Goal: Task Accomplishment & Management: Manage account settings

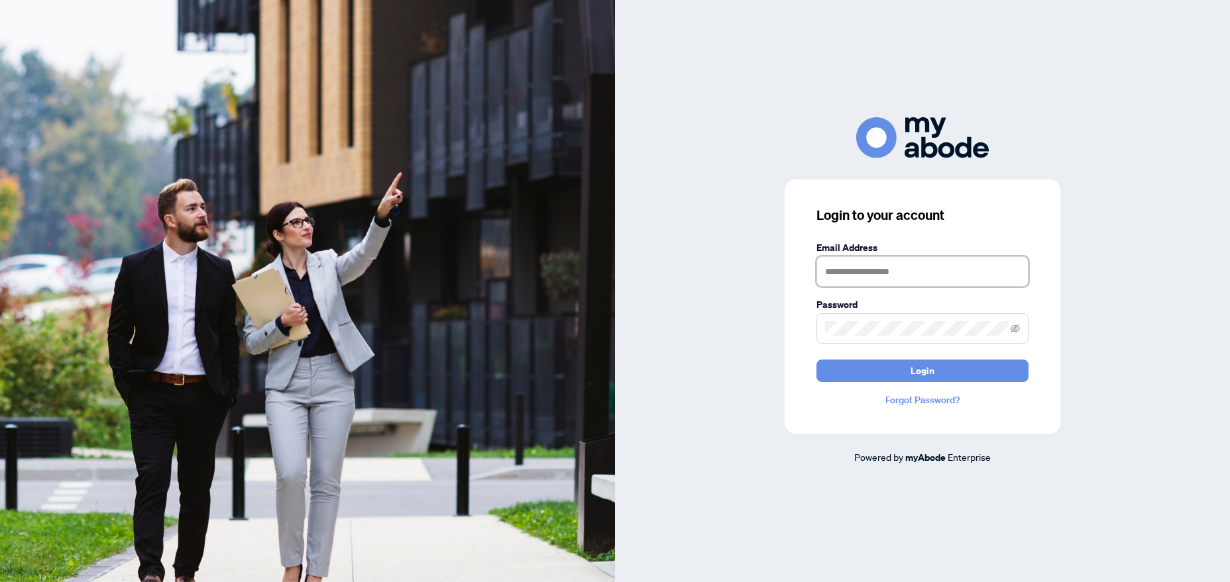
click at [889, 271] on input "text" at bounding box center [922, 271] width 212 height 30
type input "**********"
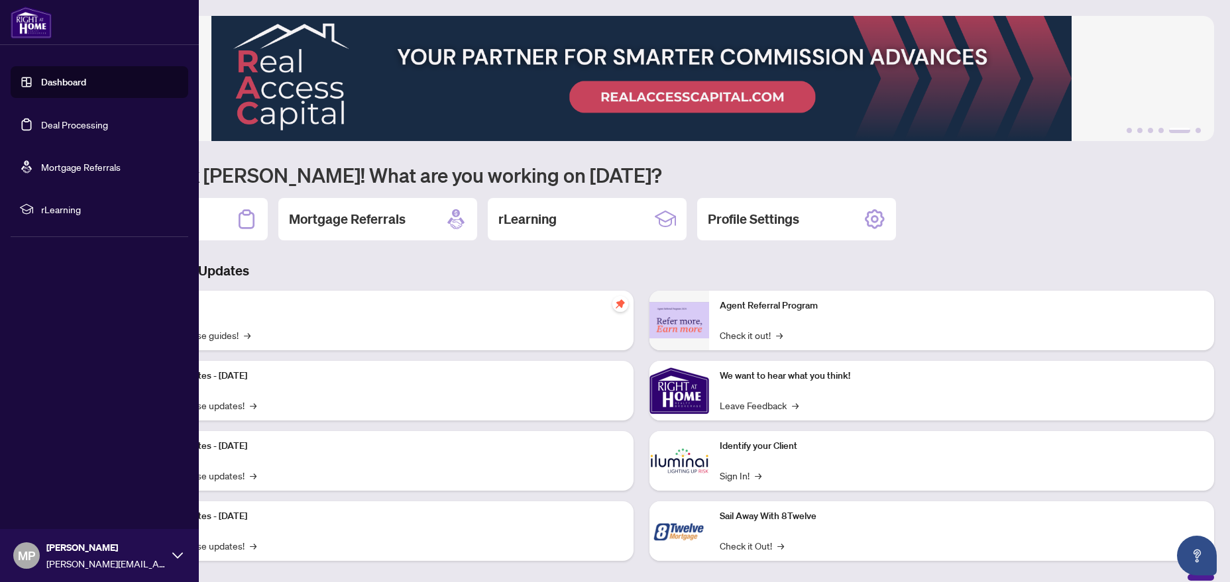
click at [93, 129] on link "Deal Processing" at bounding box center [74, 125] width 67 height 12
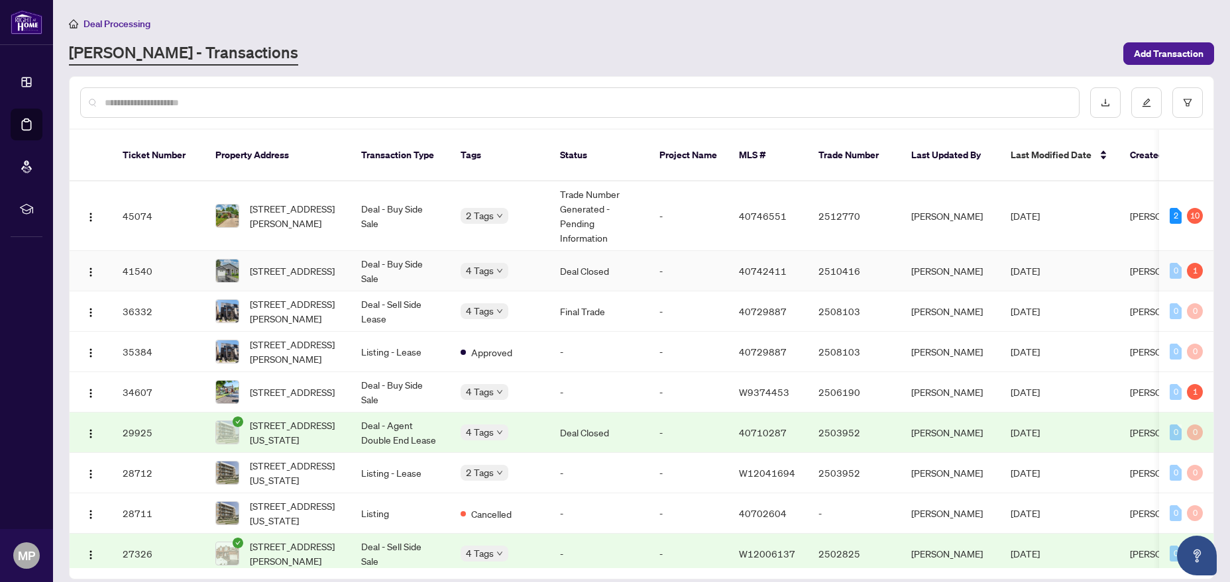
click at [437, 251] on td "Deal - Buy Side Sale" at bounding box center [400, 271] width 99 height 40
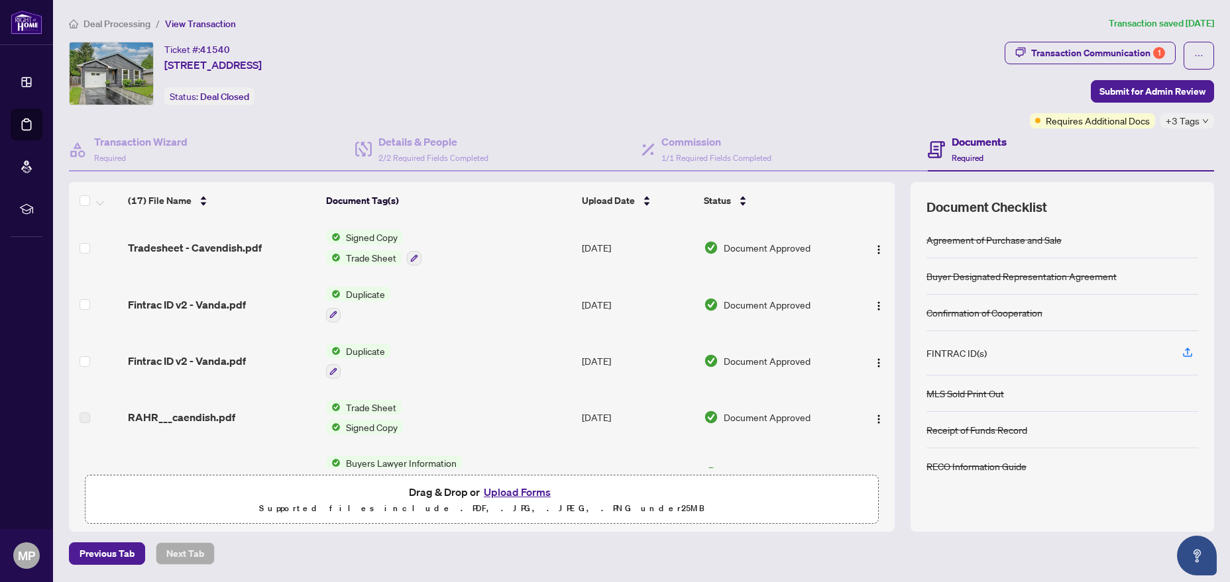
click at [1133, 65] on span "Transaction Communication 1" at bounding box center [1090, 56] width 171 height 28
click at [1140, 50] on div "Transaction Communication 1" at bounding box center [1098, 52] width 134 height 21
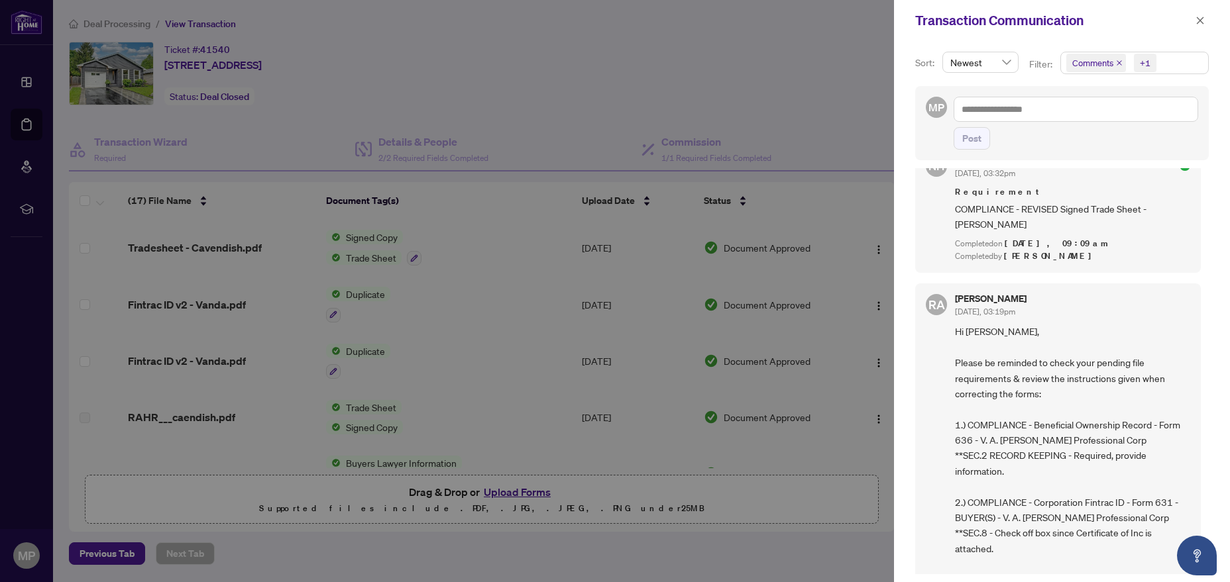
scroll to position [1127, 0]
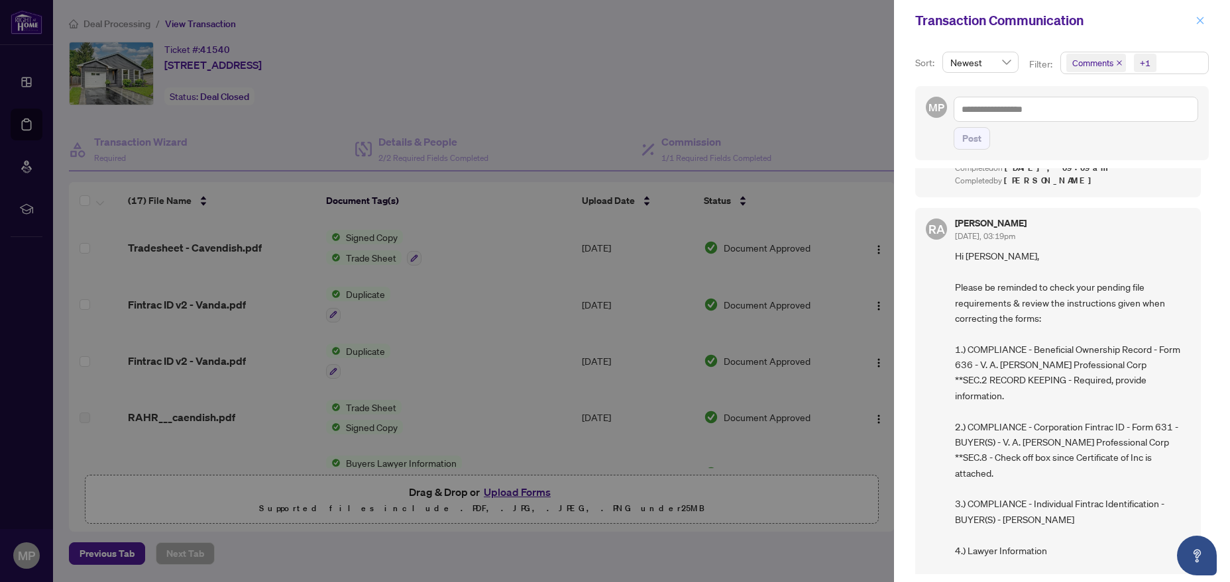
click at [1201, 24] on icon "close" at bounding box center [1199, 20] width 9 height 9
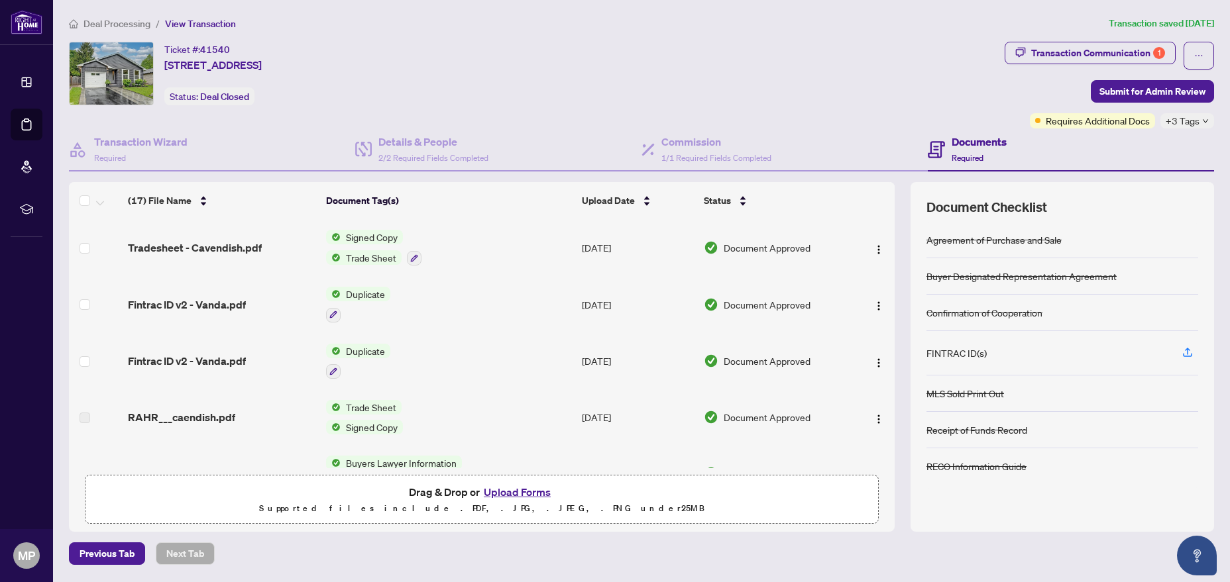
click at [111, 20] on span "Deal Processing" at bounding box center [116, 24] width 67 height 12
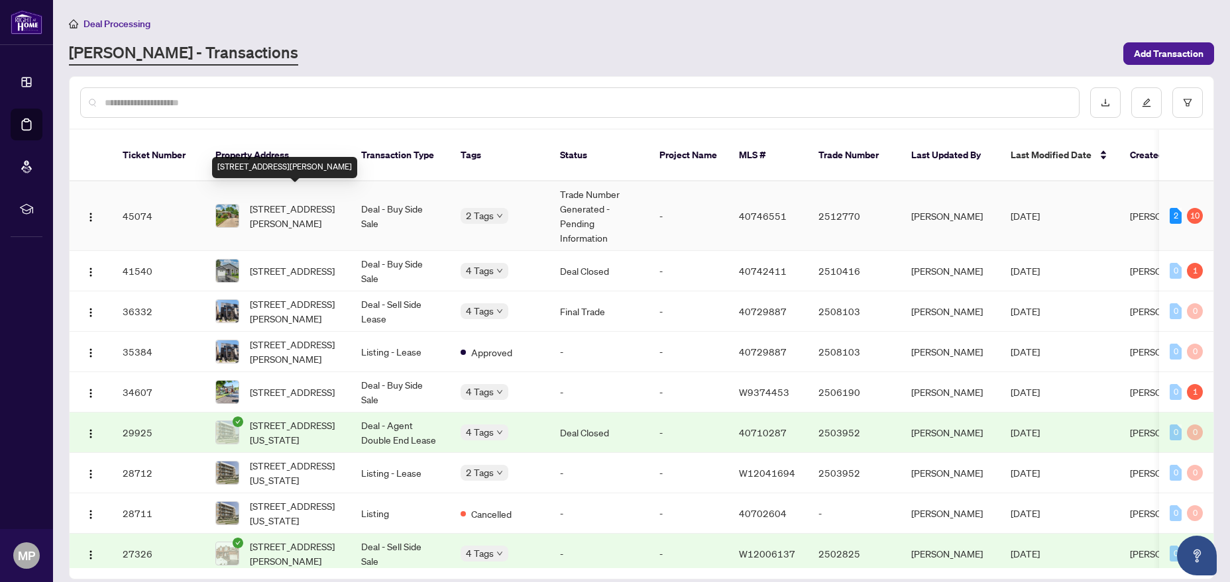
click at [313, 201] on span "[STREET_ADDRESS][PERSON_NAME]" at bounding box center [295, 215] width 90 height 29
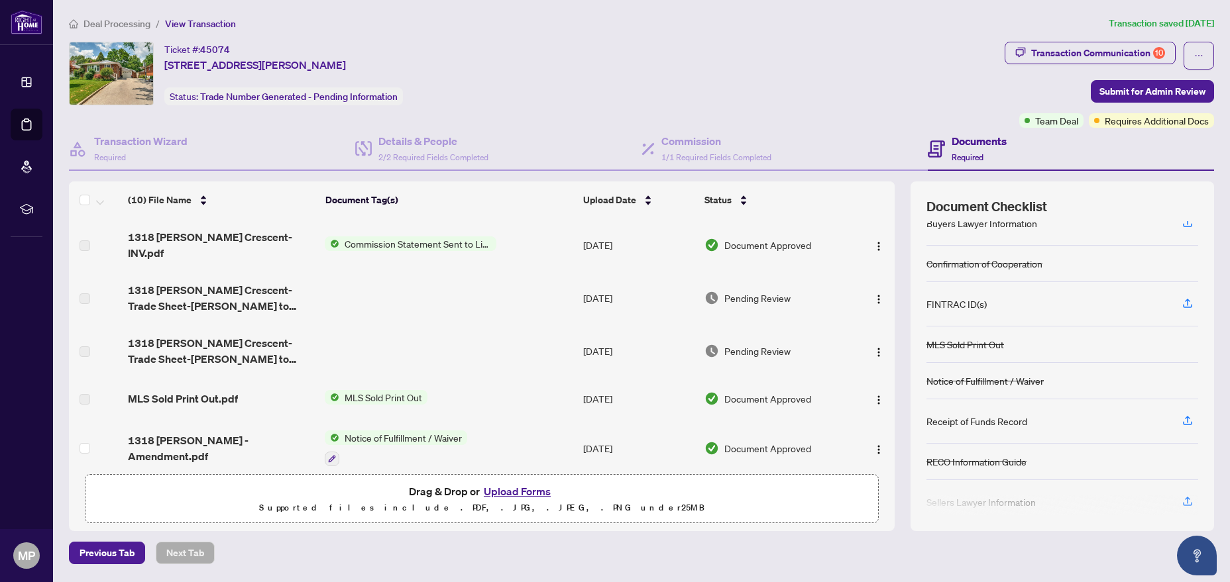
scroll to position [152, 0]
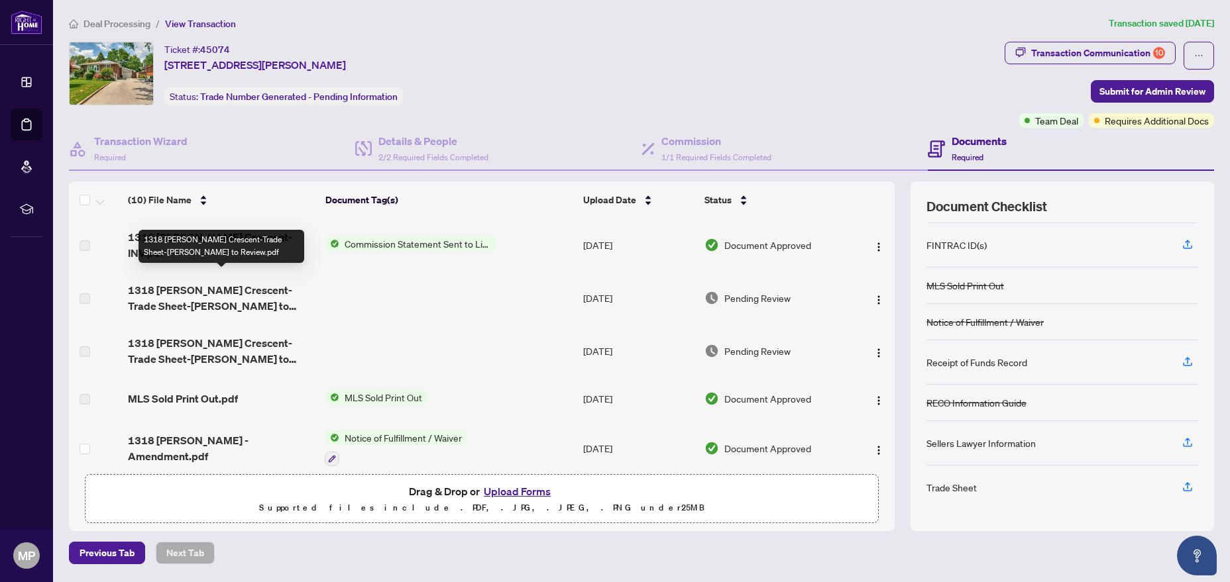
click at [199, 284] on span "1318 [PERSON_NAME] Crescent-Trade Sheet-[PERSON_NAME] to Review.pdf" at bounding box center [221, 298] width 186 height 32
click at [215, 298] on span "1318 [PERSON_NAME] Crescent-Trade Sheet-[PERSON_NAME] to Review.pdf" at bounding box center [221, 298] width 186 height 32
click at [138, 283] on span "1318 [PERSON_NAME] Crescent-Trade Sheet-[PERSON_NAME] to Review.pdf" at bounding box center [221, 298] width 186 height 32
click at [86, 292] on label at bounding box center [85, 299] width 11 height 15
click at [243, 272] on td "1318 [PERSON_NAME] Crescent-Trade Sheet-[PERSON_NAME] to Review.pdf" at bounding box center [221, 298] width 197 height 53
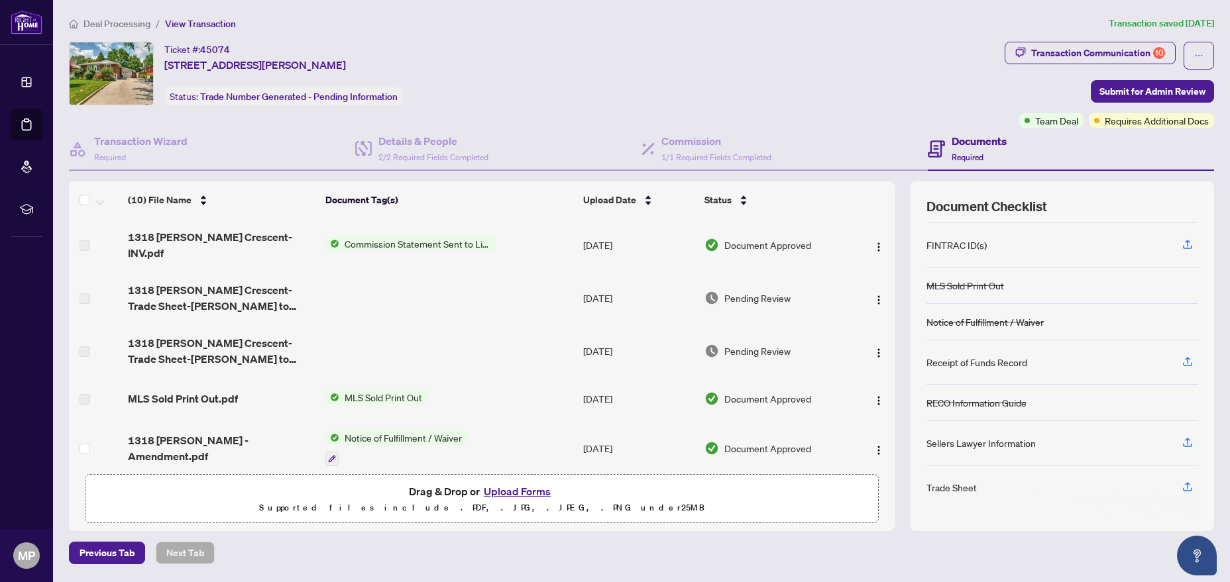
click at [816, 291] on div "Pending Review" at bounding box center [775, 298] width 142 height 15
click at [875, 295] on img "button" at bounding box center [878, 300] width 11 height 11
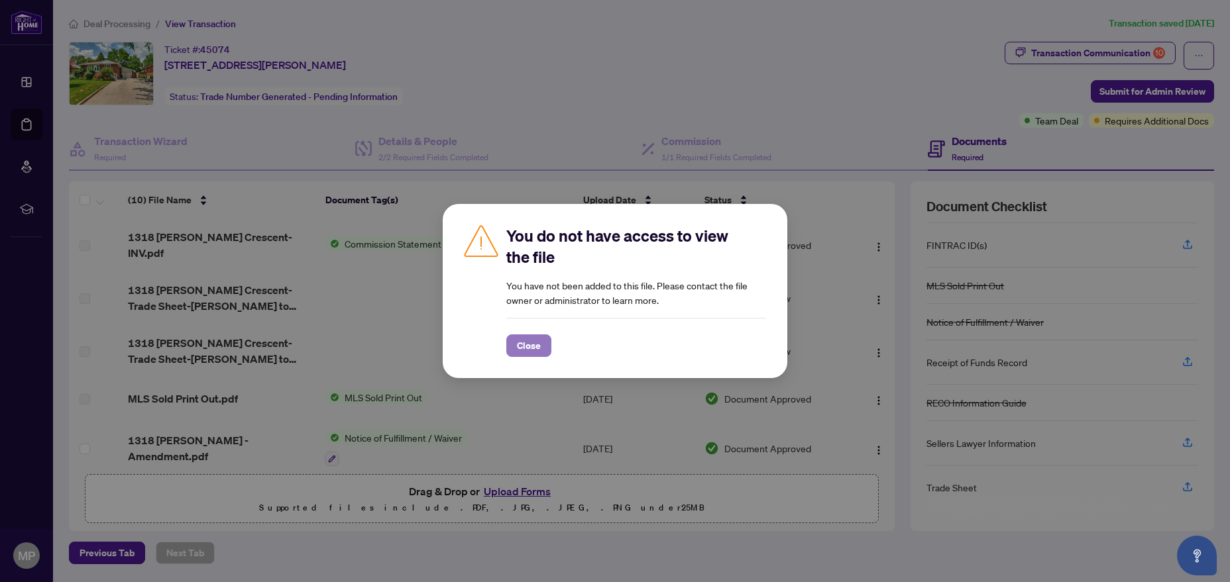
click at [524, 343] on span "Close" at bounding box center [529, 345] width 24 height 21
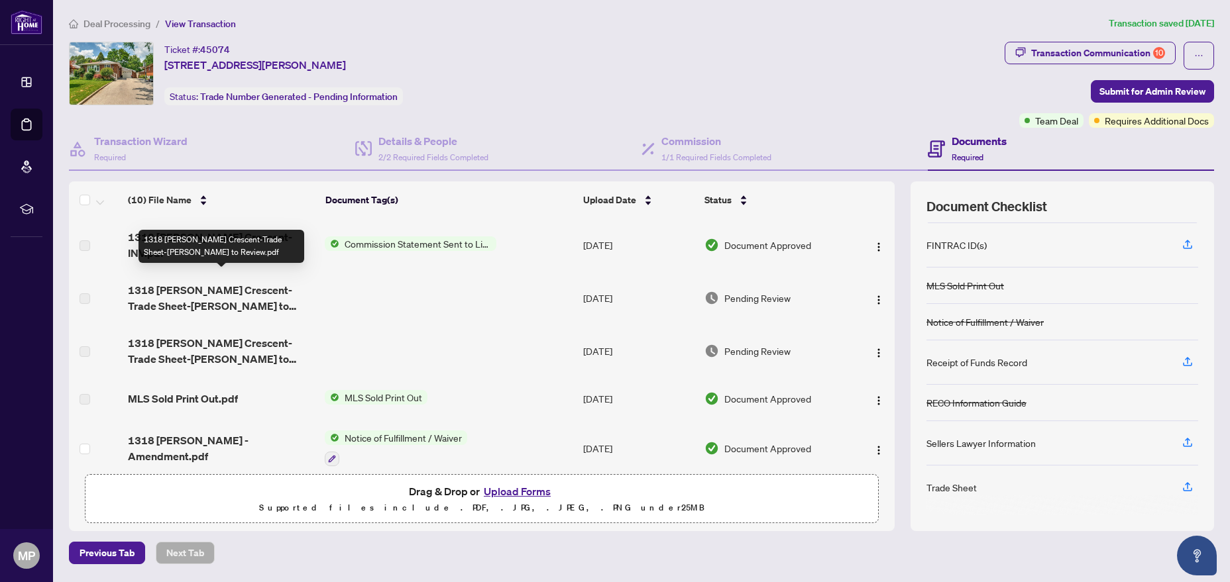
click at [169, 287] on span "1318 [PERSON_NAME] Crescent-Trade Sheet-[PERSON_NAME] to Review.pdf" at bounding box center [221, 298] width 186 height 32
click at [960, 490] on div "Trade Sheet" at bounding box center [951, 487] width 50 height 15
click at [1184, 488] on icon "button" at bounding box center [1188, 487] width 12 height 12
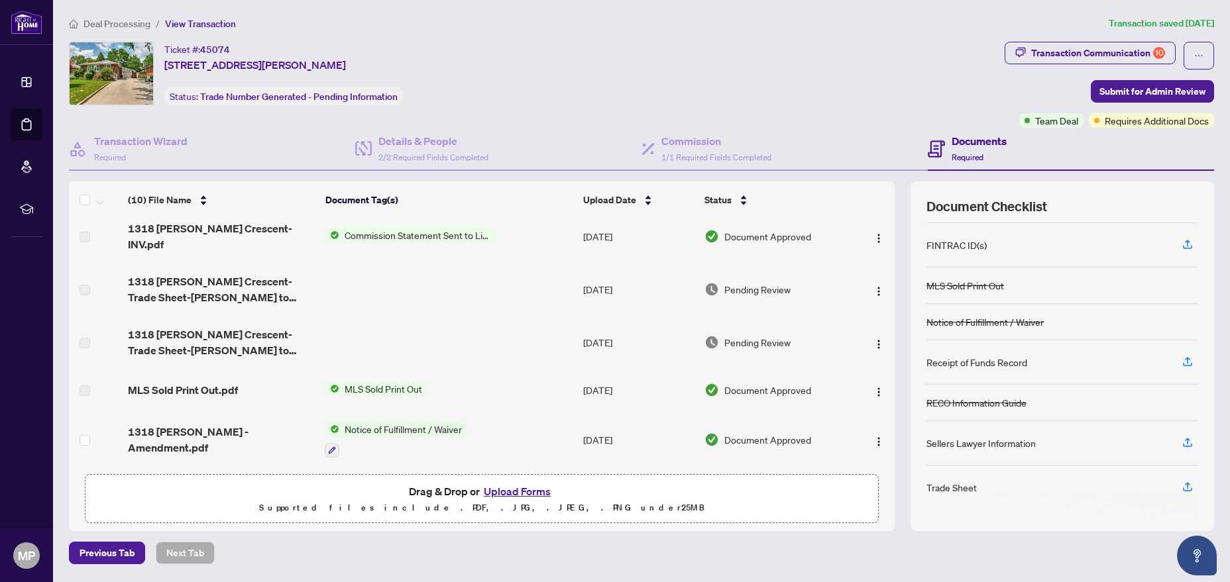
scroll to position [5, 0]
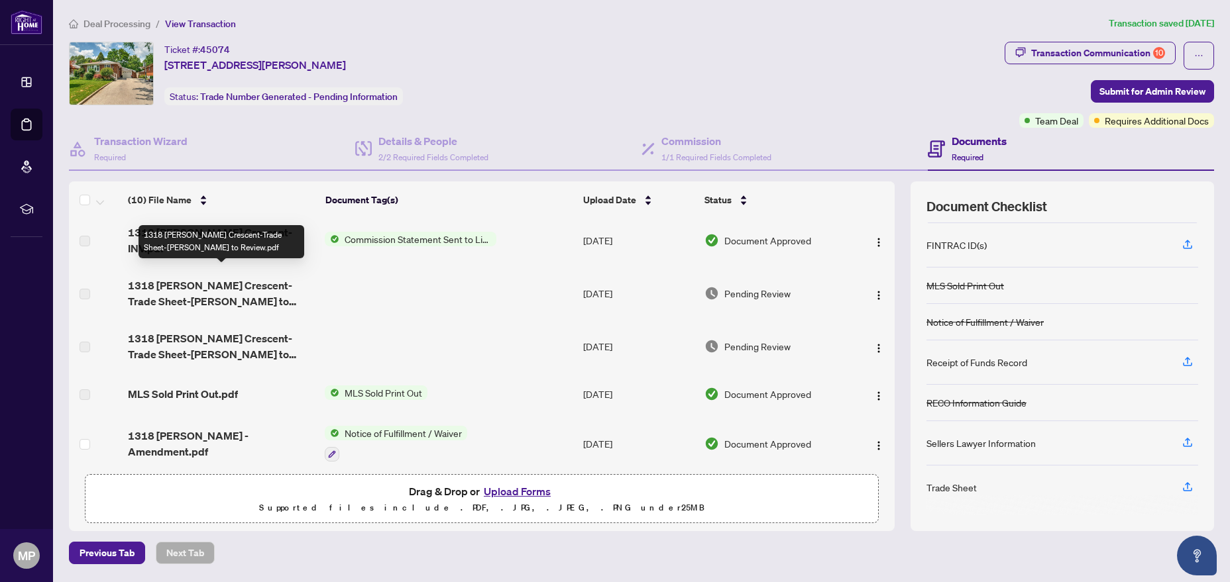
click at [225, 284] on span "1318 [PERSON_NAME] Crescent-Trade Sheet-[PERSON_NAME] to Review.pdf" at bounding box center [221, 294] width 186 height 32
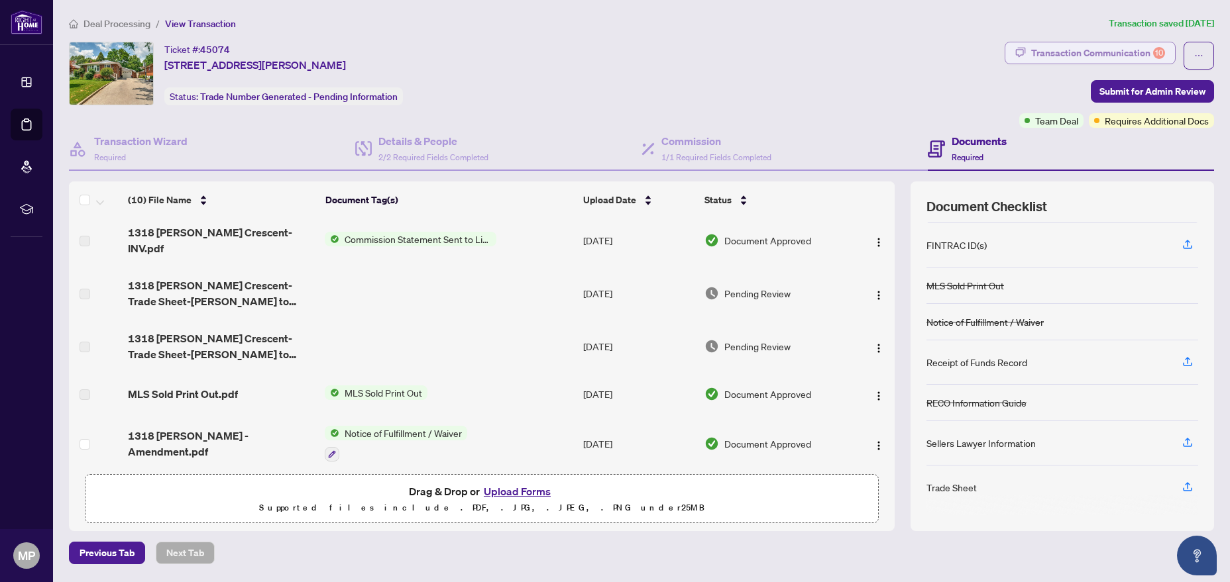
click at [1129, 53] on div "Transaction Communication 10" at bounding box center [1098, 52] width 134 height 21
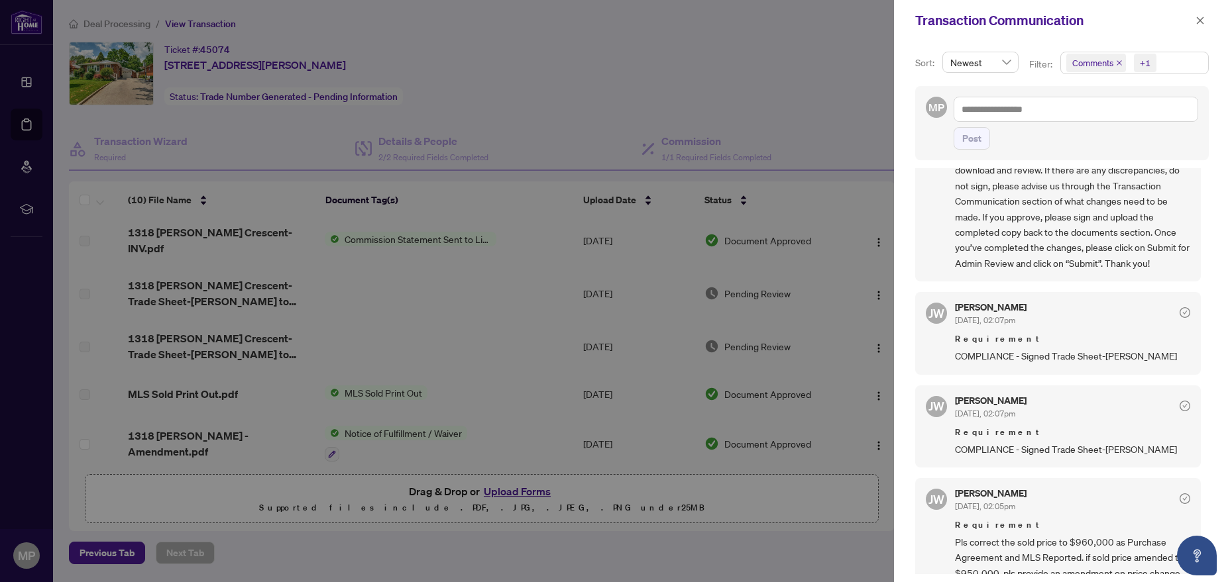
scroll to position [573, 0]
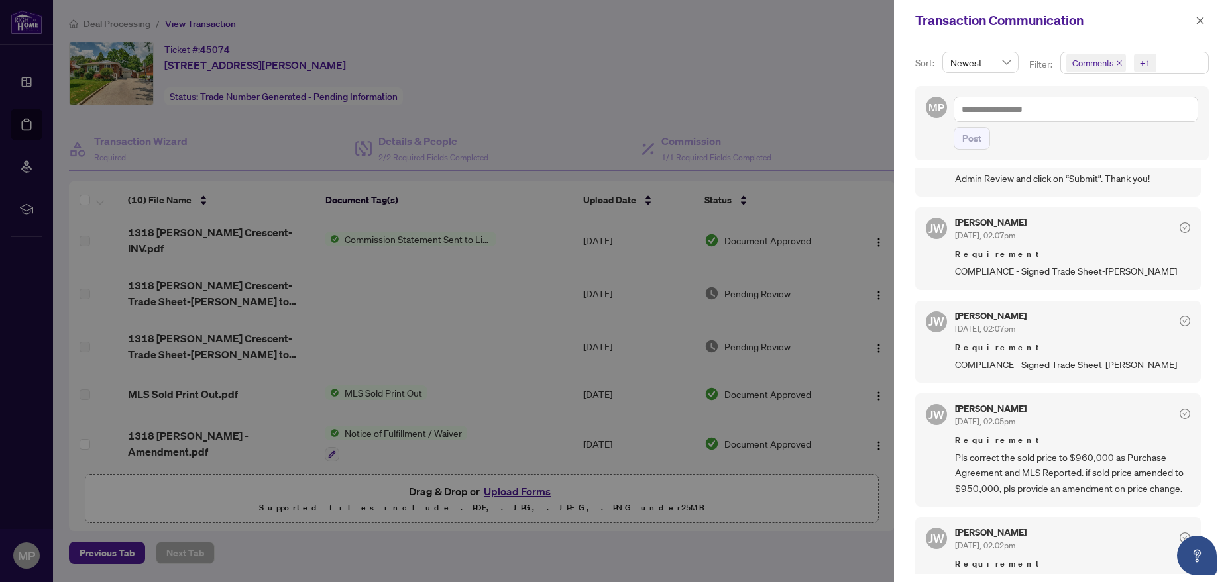
click at [1038, 372] on span "COMPLIANCE - Signed Trade Sheet-[PERSON_NAME]" at bounding box center [1072, 364] width 235 height 15
click at [1130, 372] on span "COMPLIANCE - Signed Trade Sheet-[PERSON_NAME]" at bounding box center [1072, 364] width 235 height 15
click at [1187, 327] on icon "check-circle" at bounding box center [1185, 321] width 11 height 11
click at [1017, 351] on div "[PERSON_NAME] [DATE], 02:07pm Requirement COMPLIANCE - Signed Trade Sheet-[PERS…" at bounding box center [1072, 341] width 235 height 61
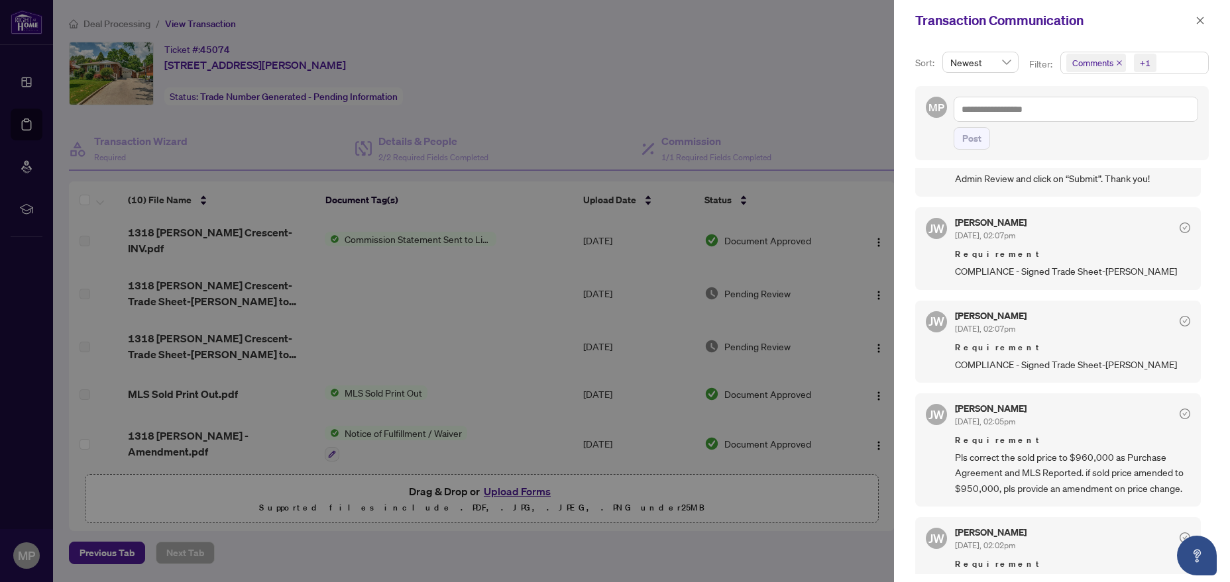
scroll to position [954, 0]
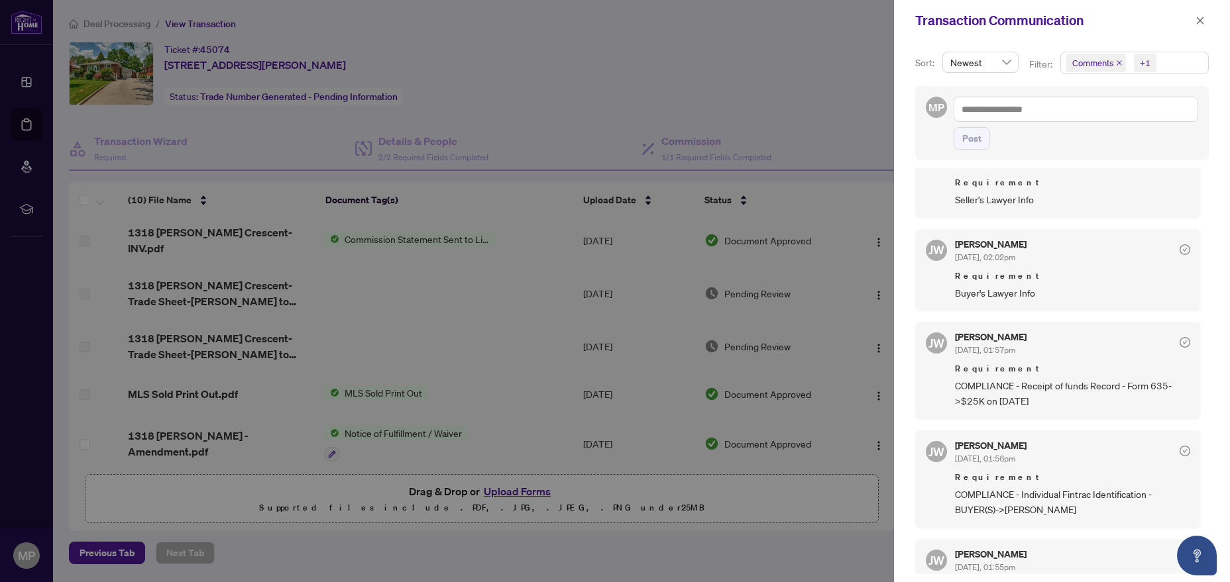
click at [648, 339] on div at bounding box center [615, 291] width 1230 height 582
drag, startPoint x: 1198, startPoint y: 18, endPoint x: 1191, endPoint y: 28, distance: 12.5
click at [1198, 21] on icon "close" at bounding box center [1199, 20] width 9 height 9
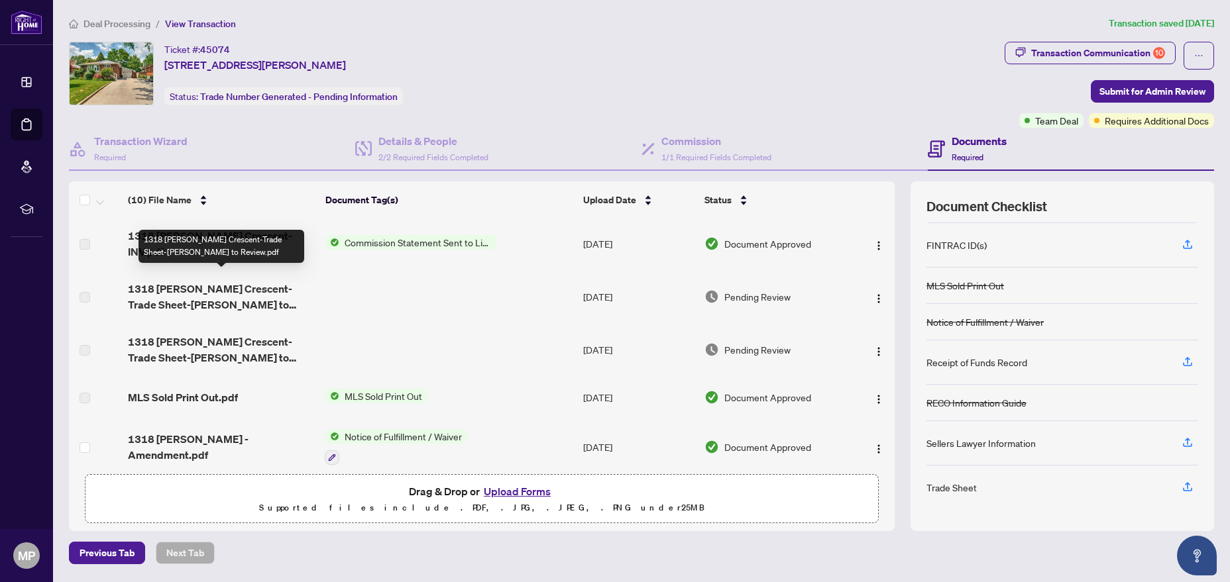
scroll to position [0, 0]
